Goal: Transaction & Acquisition: Purchase product/service

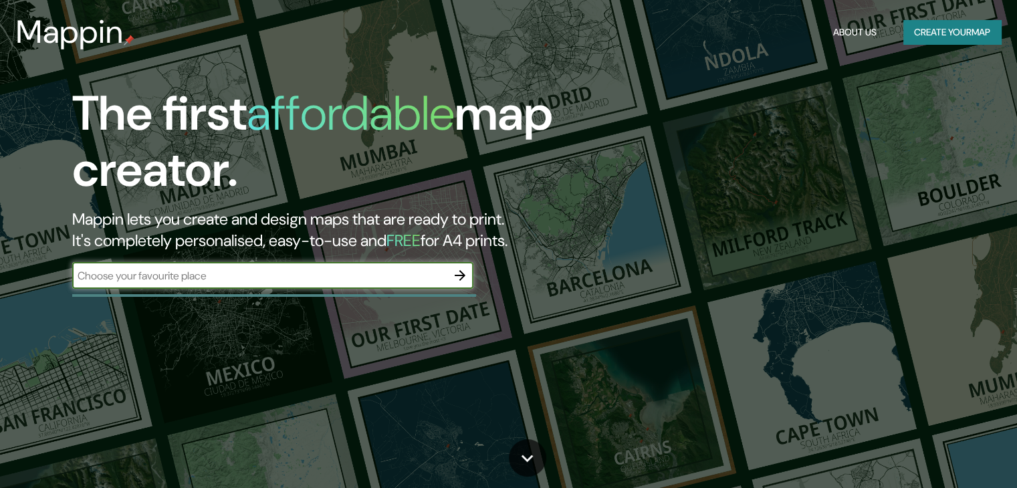
click at [928, 35] on button "Create your map" at bounding box center [953, 32] width 98 height 25
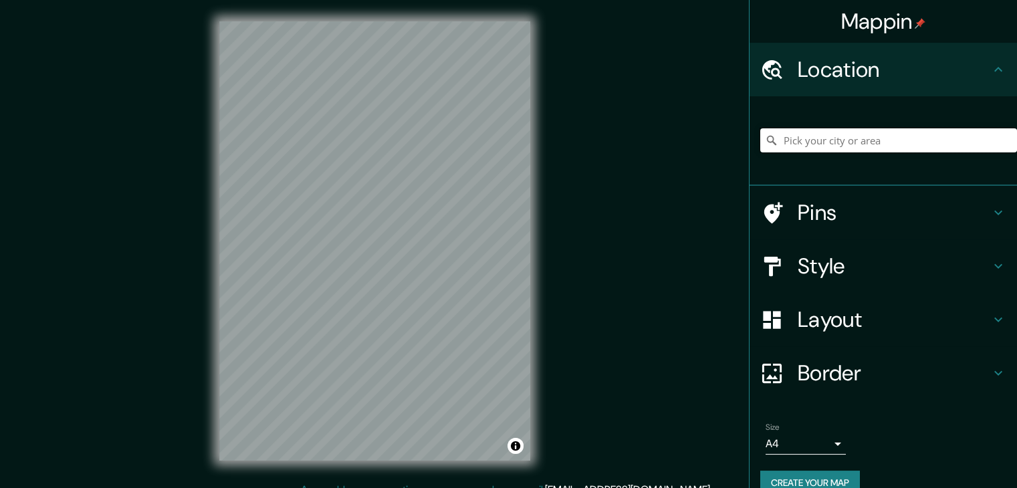
click at [812, 140] on input "Pick your city or area" at bounding box center [888, 140] width 257 height 24
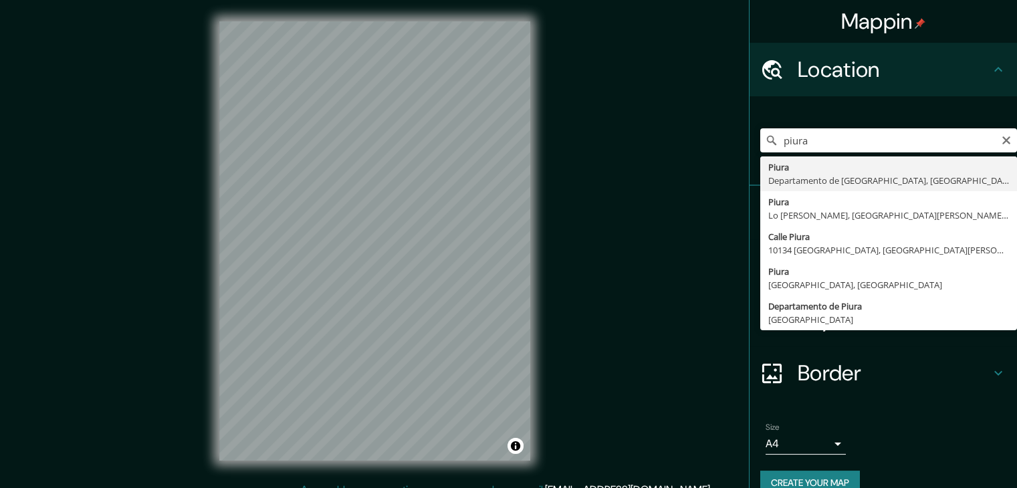
type input "Piura, [GEOGRAPHIC_DATA], [GEOGRAPHIC_DATA]"
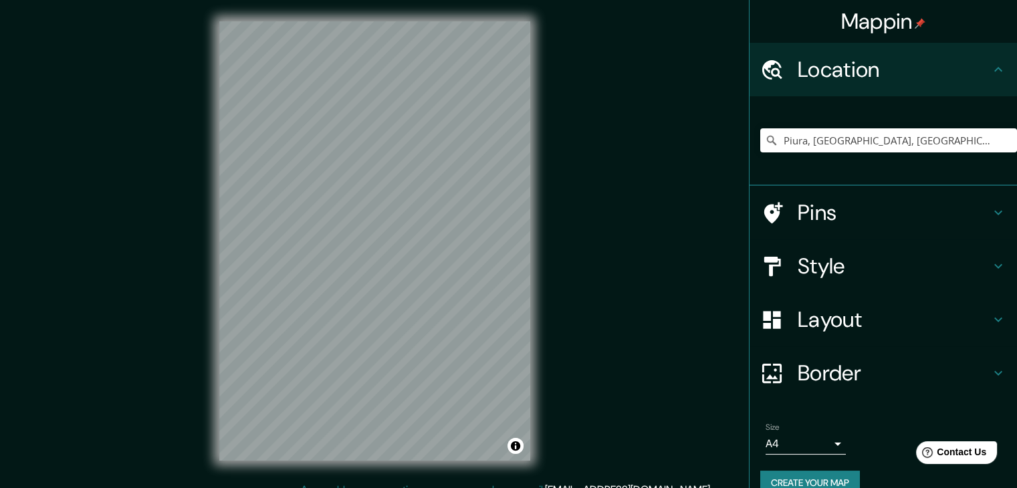
click at [918, 272] on h4 "Style" at bounding box center [894, 266] width 193 height 27
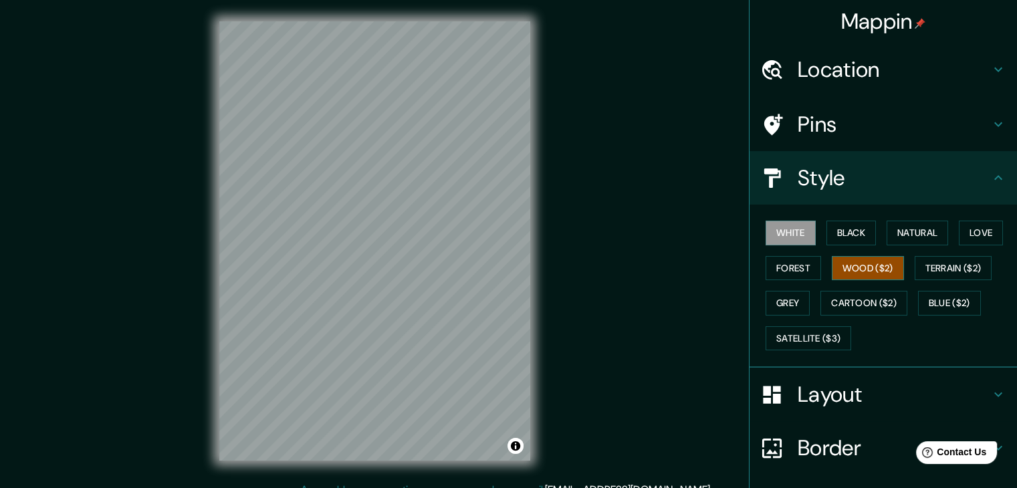
click at [851, 257] on button "Wood ($2)" at bounding box center [868, 268] width 72 height 25
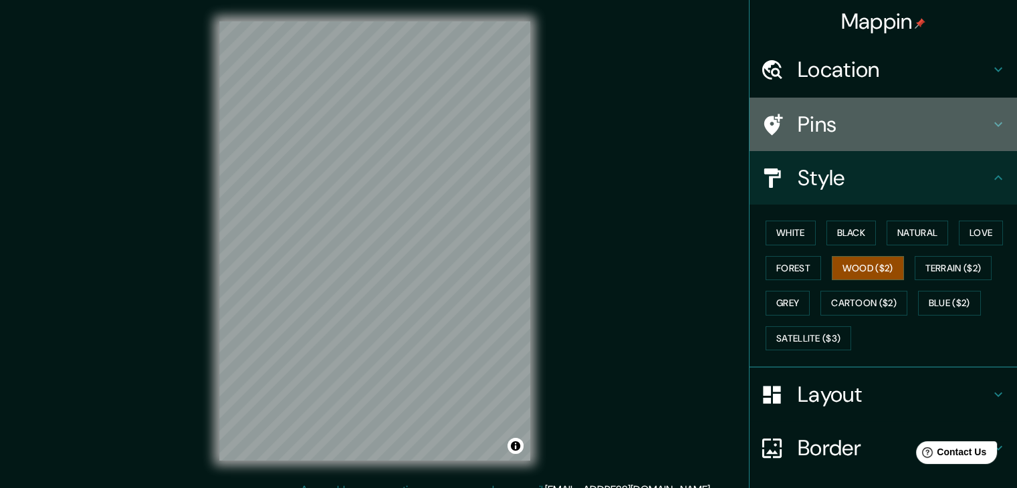
click at [837, 121] on h4 "Pins" at bounding box center [894, 124] width 193 height 27
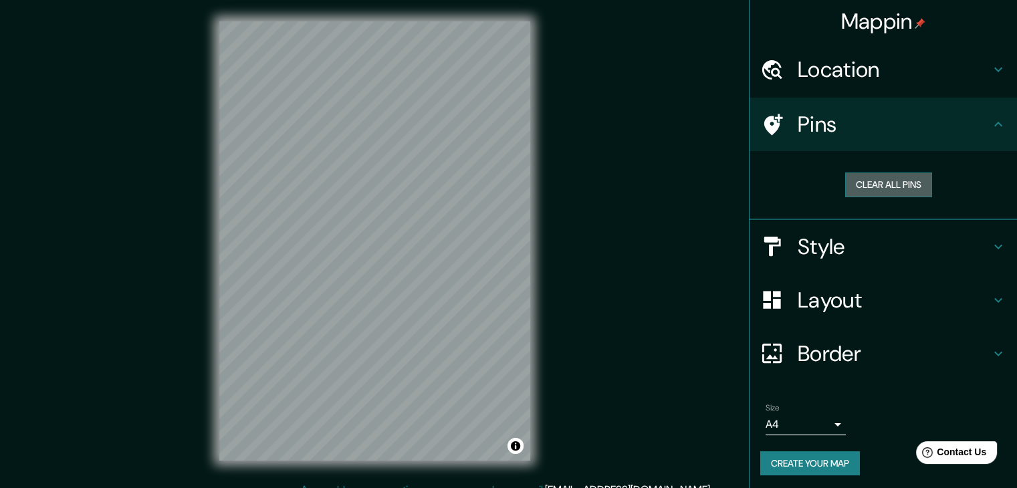
click at [877, 186] on button "Clear all pins" at bounding box center [888, 185] width 87 height 25
click at [852, 193] on button "Clear all pins" at bounding box center [888, 185] width 87 height 25
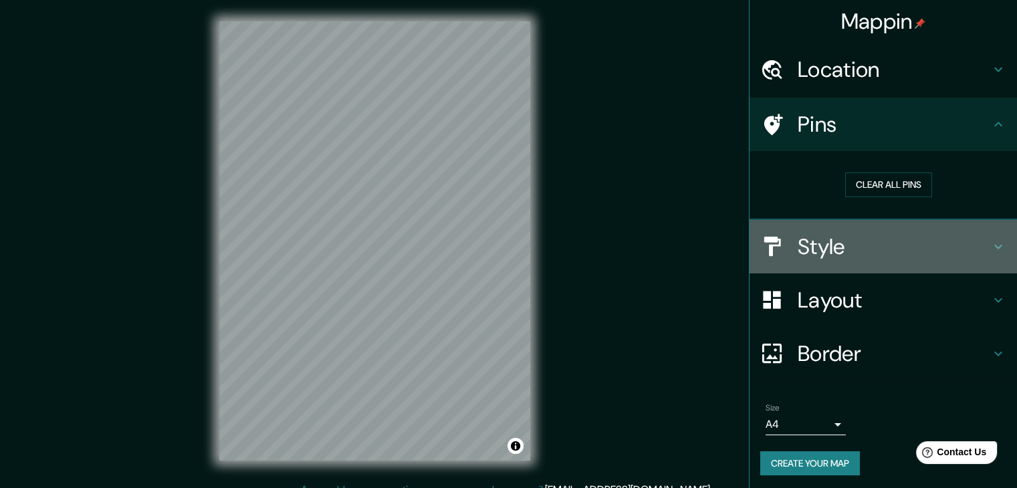
click at [812, 248] on h4 "Style" at bounding box center [894, 246] width 193 height 27
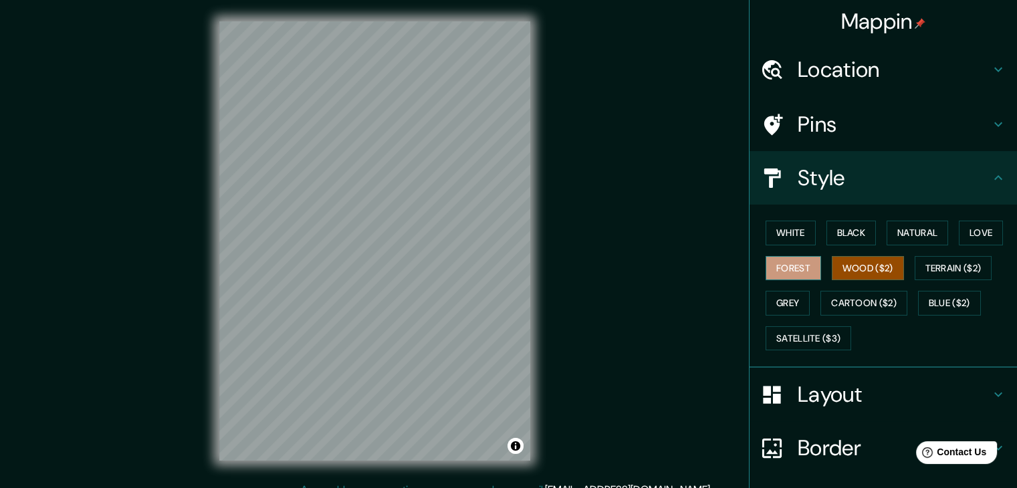
click at [787, 260] on button "Forest" at bounding box center [794, 268] width 56 height 25
click at [845, 304] on button "Cartoon ($2)" at bounding box center [864, 303] width 87 height 25
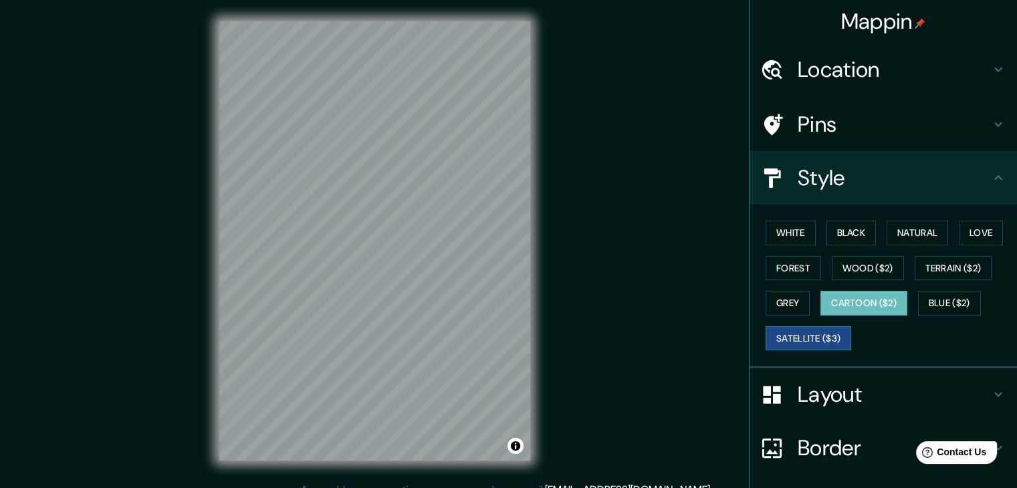
click at [824, 338] on button "Satellite ($3)" at bounding box center [809, 338] width 86 height 25
click at [938, 299] on button "Blue ($2)" at bounding box center [949, 303] width 63 height 25
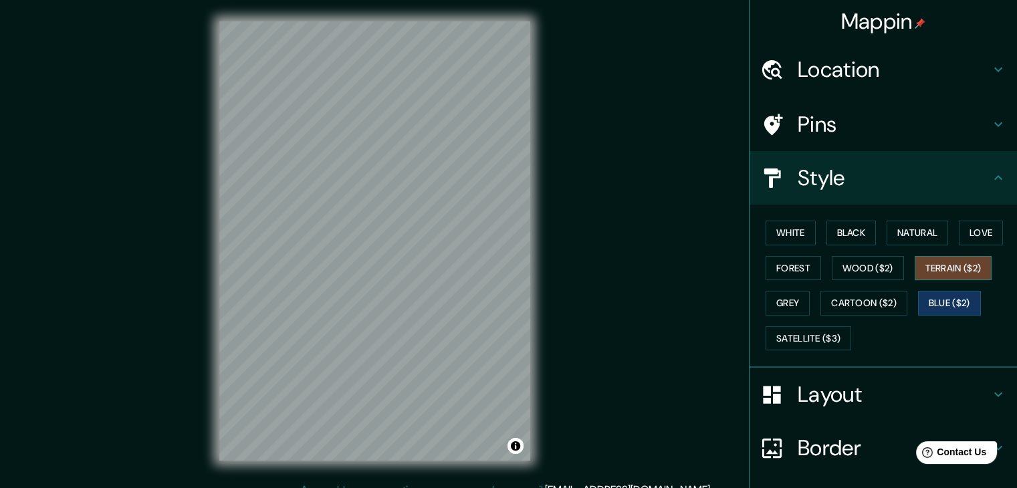
click at [934, 270] on button "Terrain ($2)" at bounding box center [954, 268] width 78 height 25
click at [786, 265] on button "Forest" at bounding box center [794, 268] width 56 height 25
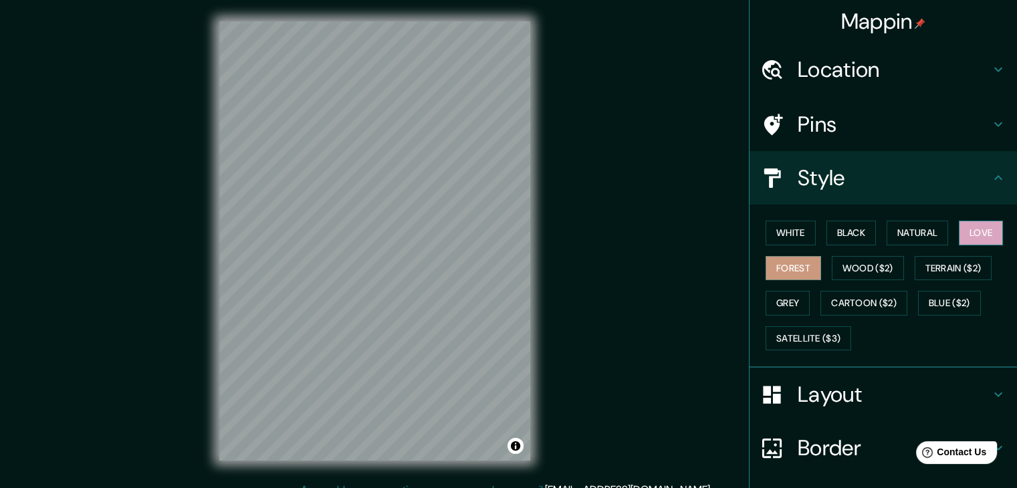
click at [980, 231] on button "Love" at bounding box center [981, 233] width 44 height 25
click at [924, 231] on button "Natural" at bounding box center [918, 233] width 62 height 25
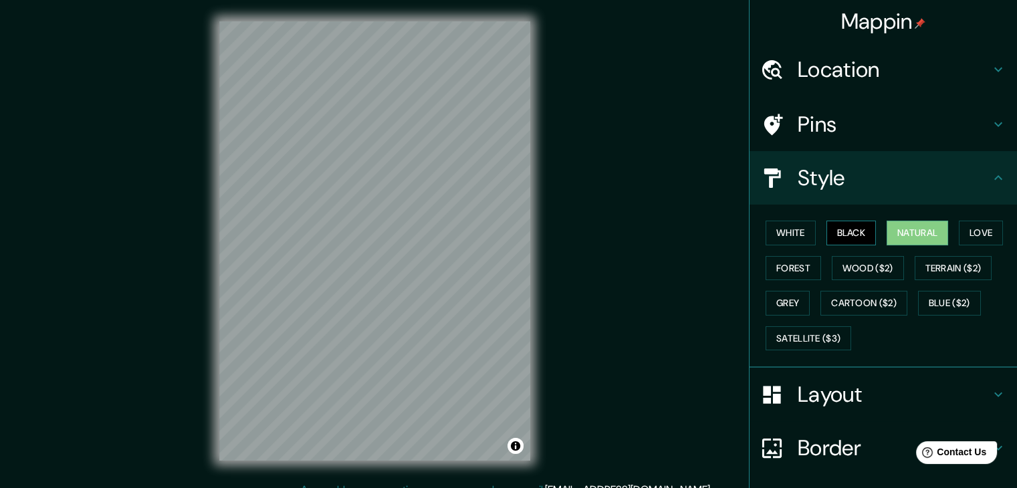
click at [845, 232] on button "Black" at bounding box center [852, 233] width 50 height 25
click at [792, 230] on button "White" at bounding box center [791, 233] width 50 height 25
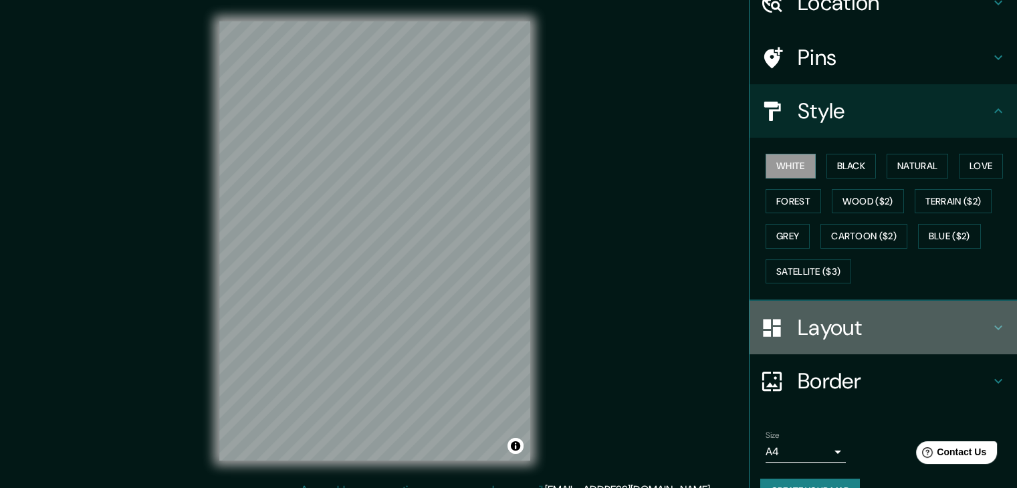
click at [990, 320] on icon at bounding box center [998, 328] width 16 height 16
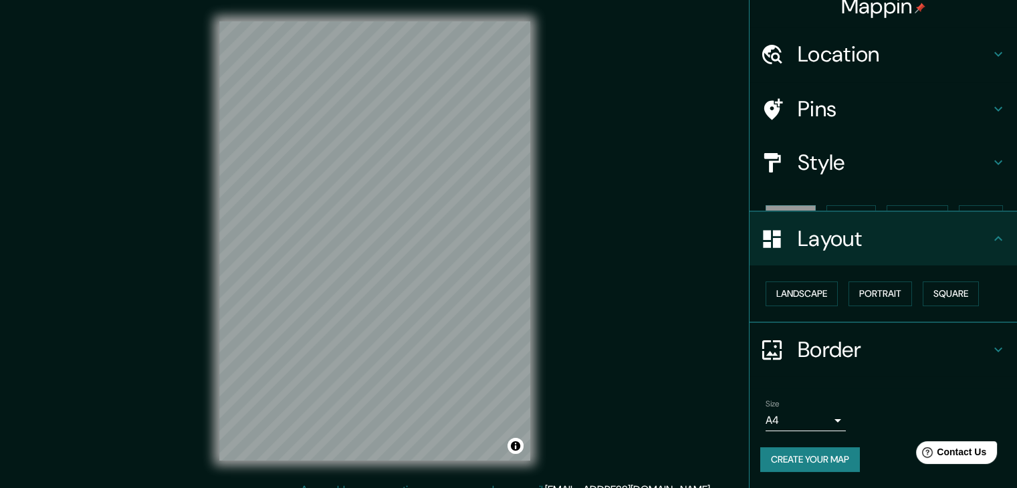
scroll to position [0, 0]
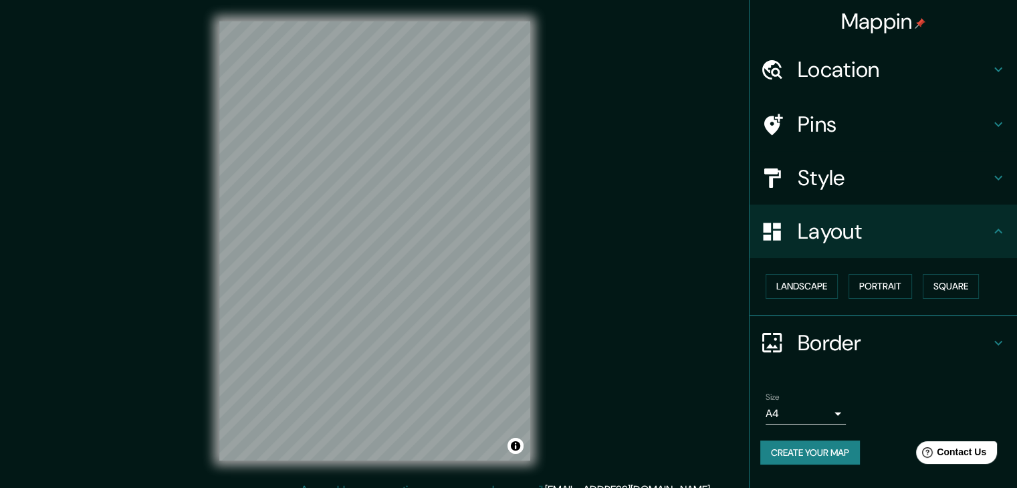
click at [907, 188] on h4 "Style" at bounding box center [894, 178] width 193 height 27
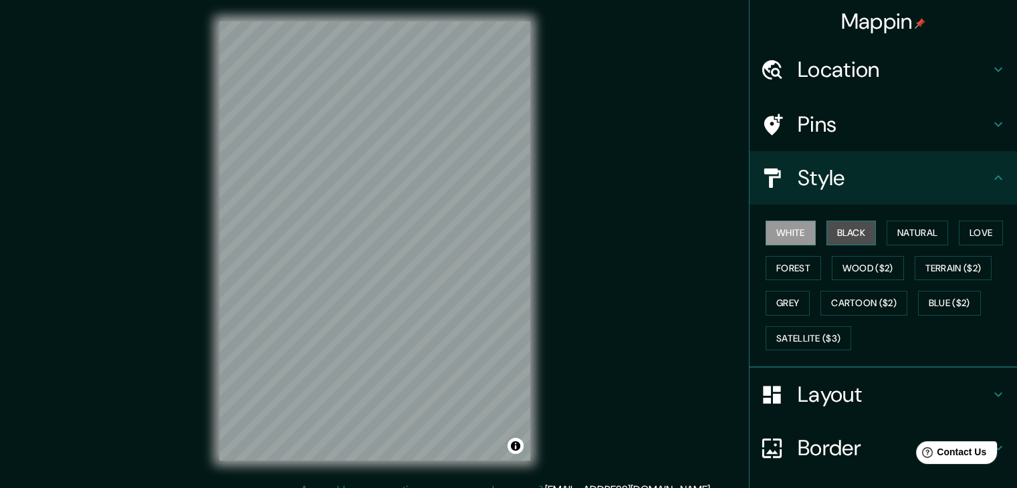
drag, startPoint x: 845, startPoint y: 229, endPoint x: 831, endPoint y: 228, distance: 14.1
click at [845, 228] on button "Black" at bounding box center [852, 233] width 50 height 25
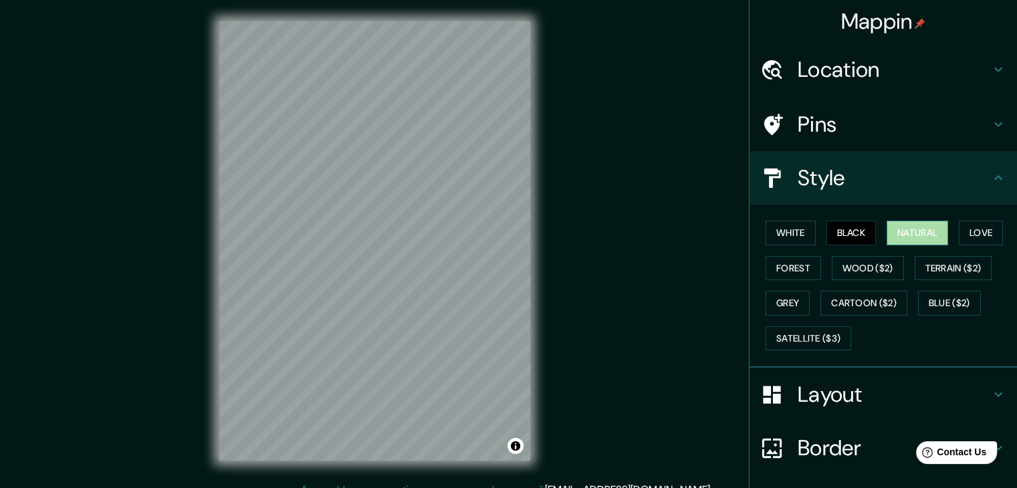
click at [906, 231] on button "Natural" at bounding box center [918, 233] width 62 height 25
click at [682, 222] on div "Mappin Location [GEOGRAPHIC_DATA], [GEOGRAPHIC_DATA], [GEOGRAPHIC_DATA] Pins St…" at bounding box center [508, 252] width 1017 height 504
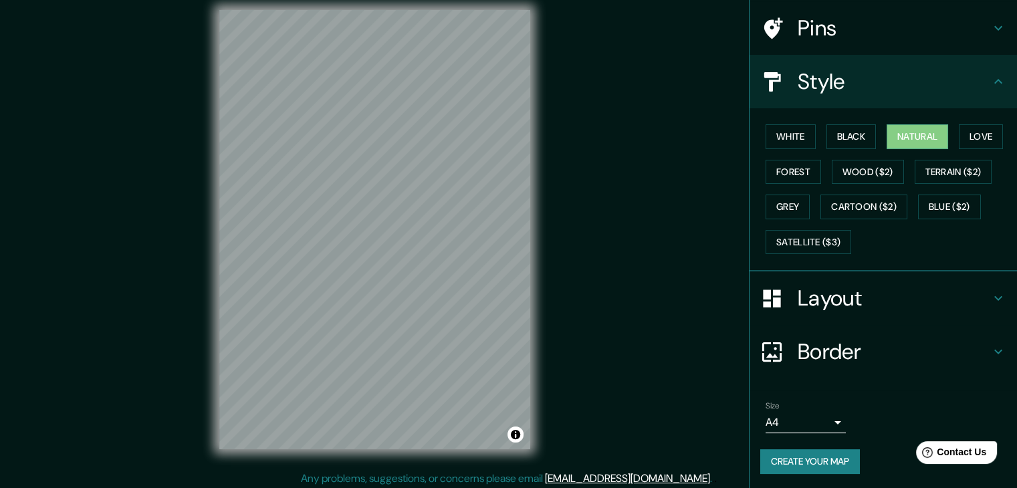
scroll to position [15, 0]
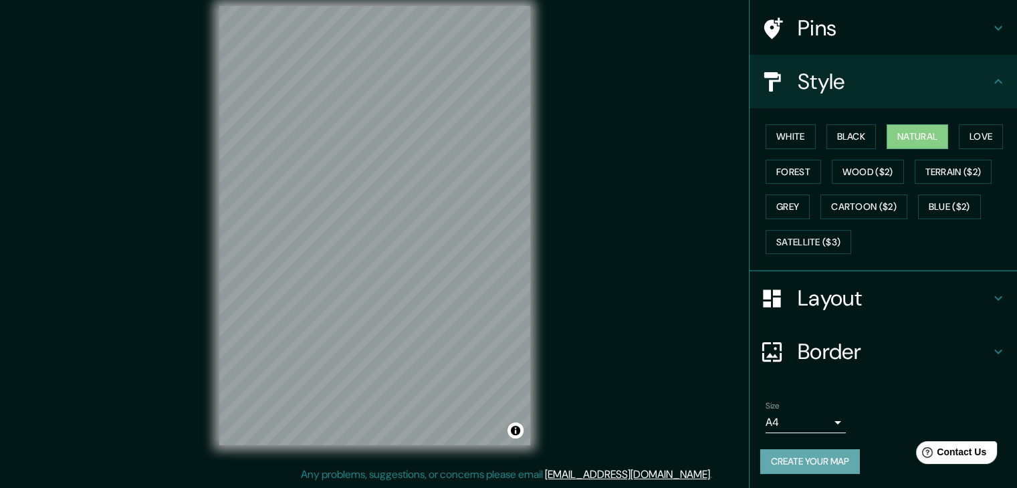
drag, startPoint x: 811, startPoint y: 462, endPoint x: 712, endPoint y: 319, distance: 174.0
click at [811, 461] on button "Create your map" at bounding box center [810, 461] width 100 height 25
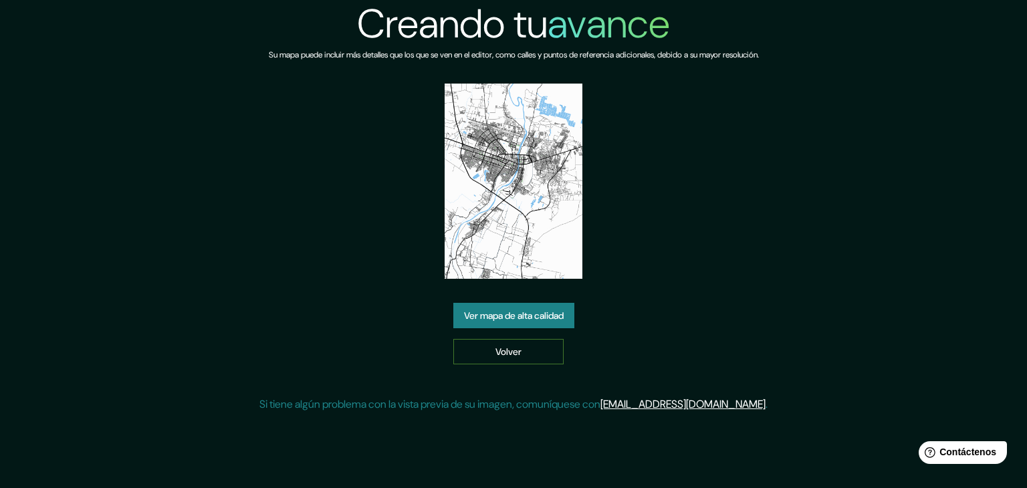
click at [503, 353] on font "Volver" at bounding box center [509, 352] width 26 height 12
